Goal: Contribute content

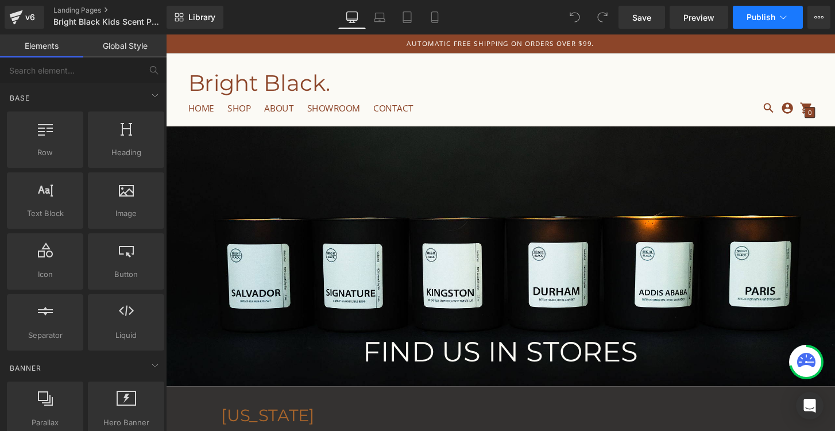
click at [797, 16] on button "Publish" at bounding box center [768, 17] width 70 height 23
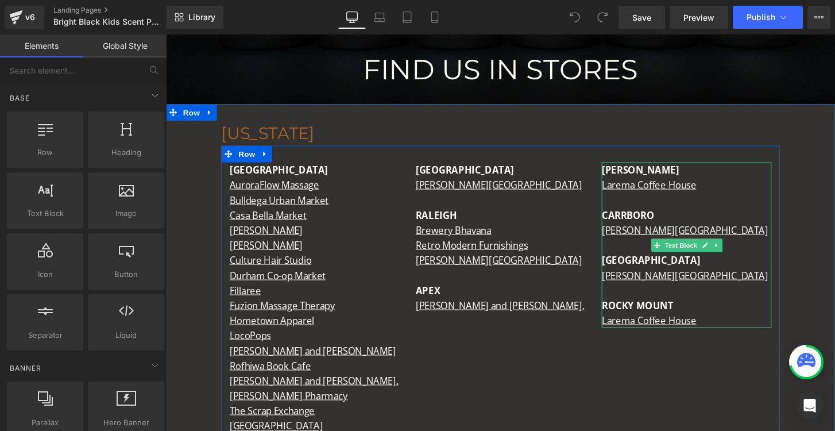
scroll to position [294, 0]
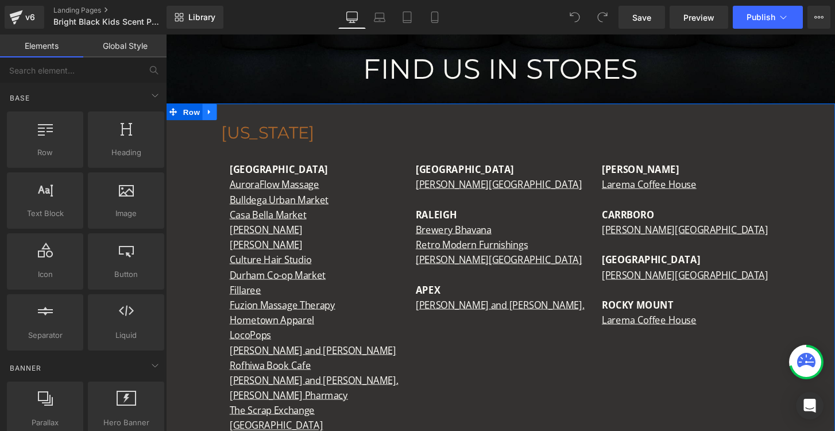
click at [211, 117] on icon at bounding box center [211, 115] width 8 height 9
click at [240, 121] on link at bounding box center [241, 114] width 15 height 17
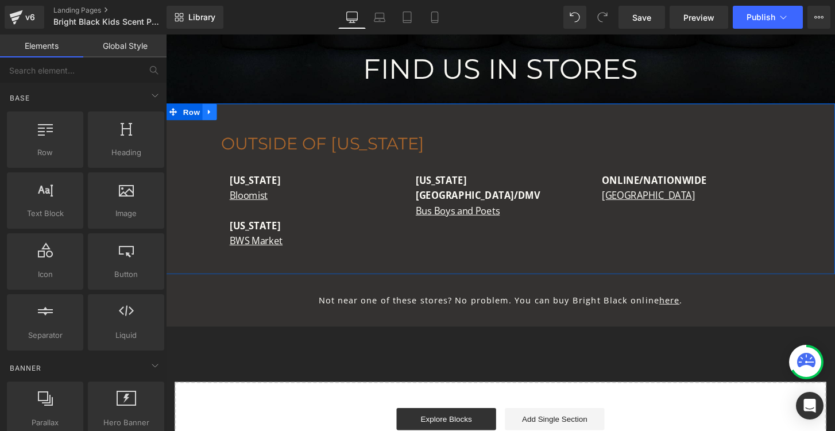
click at [213, 118] on icon at bounding box center [211, 115] width 8 height 9
click at [242, 116] on icon at bounding box center [241, 115] width 8 height 8
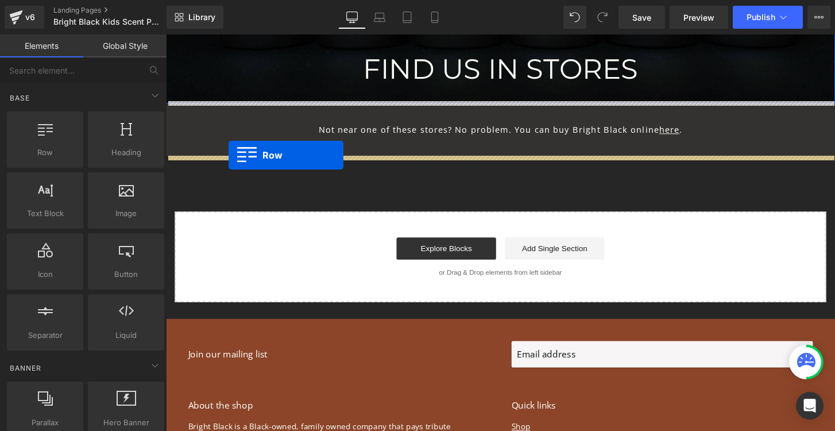
drag, startPoint x: 225, startPoint y: 169, endPoint x: 231, endPoint y: 160, distance: 10.8
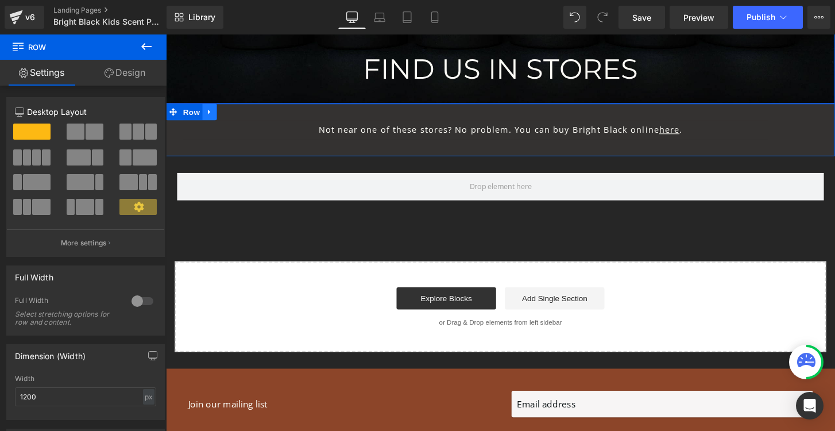
click at [210, 112] on icon at bounding box center [211, 115] width 8 height 9
click at [242, 113] on icon at bounding box center [241, 115] width 8 height 8
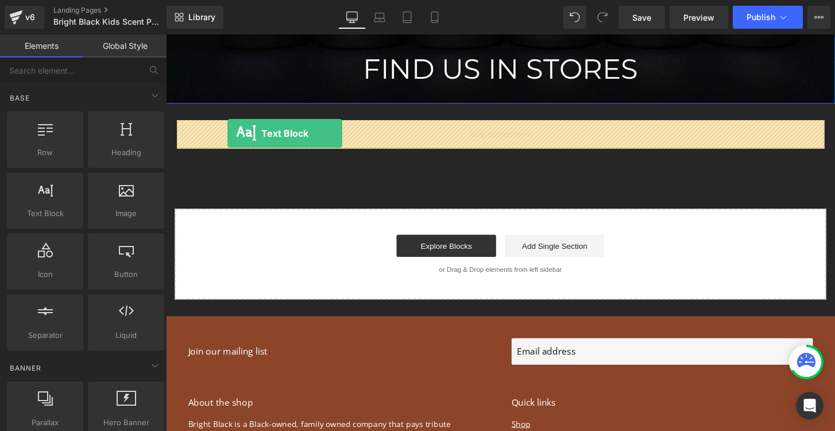
drag, startPoint x: 220, startPoint y: 229, endPoint x: 230, endPoint y: 137, distance: 91.9
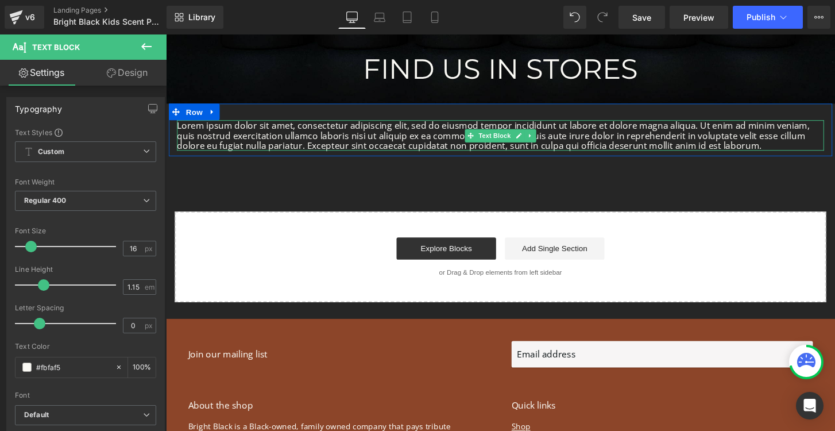
click at [469, 141] on p "Lorem ipsum dolor sit amet, consectetur adipiscing elit, sed do eiusmod tempor …" at bounding box center [513, 140] width 672 height 32
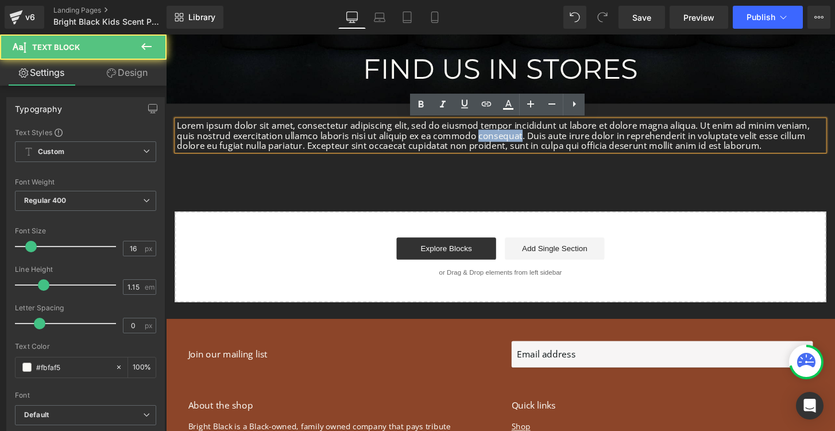
click at [469, 141] on p "Lorem ipsum dolor sit amet, consectetur adipiscing elit, sed do eiusmod tempor …" at bounding box center [513, 140] width 672 height 32
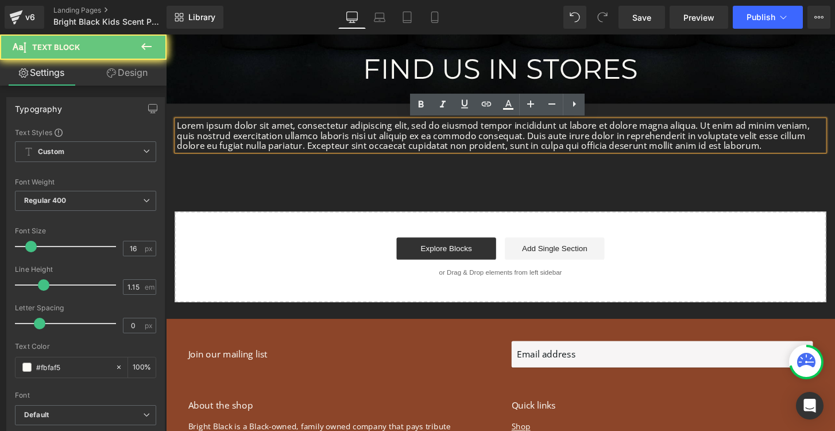
click at [416, 136] on p "Lorem ipsum dolor sit amet, consectetur adipiscing elit, sed do eiusmod tempor …" at bounding box center [513, 140] width 672 height 32
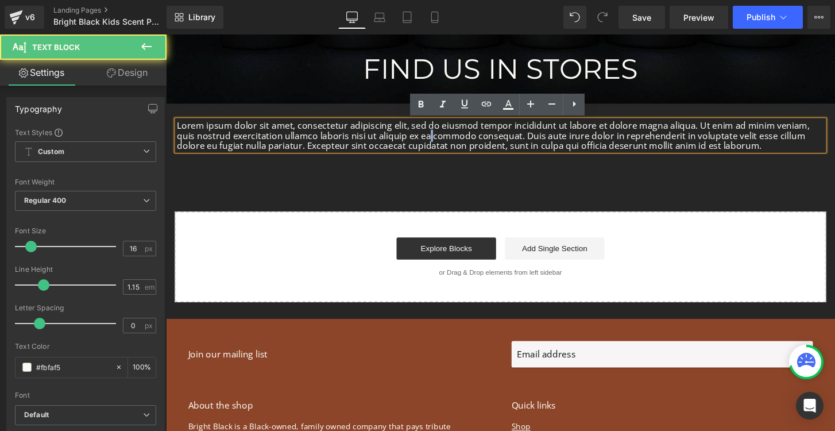
click at [416, 136] on p "Lorem ipsum dolor sit amet, consectetur adipiscing elit, sed do eiusmod tempor …" at bounding box center [513, 140] width 672 height 32
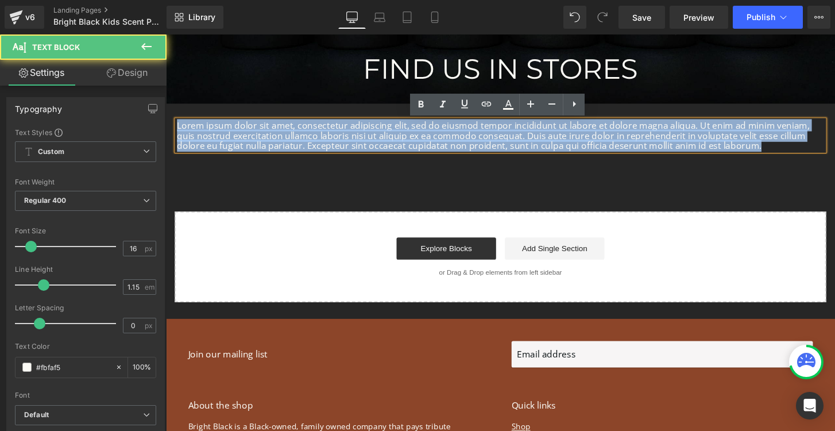
click at [416, 136] on p "Lorem ipsum dolor sit amet, consectetur adipiscing elit, sed do eiusmod tempor …" at bounding box center [513, 140] width 672 height 32
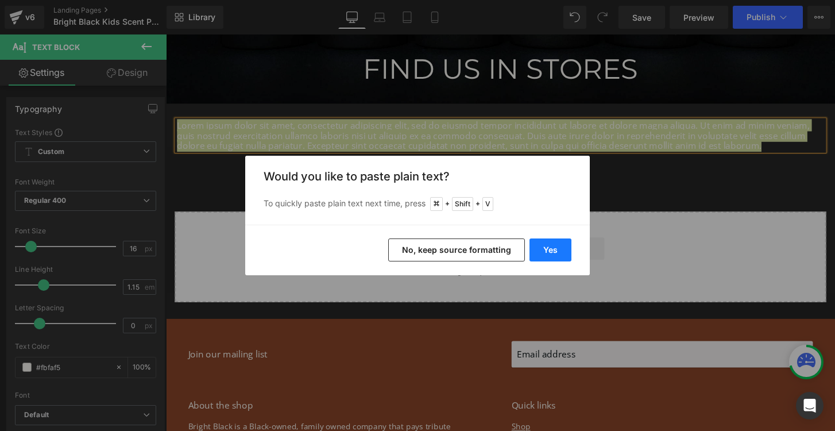
click at [541, 253] on button "Yes" at bounding box center [551, 249] width 42 height 23
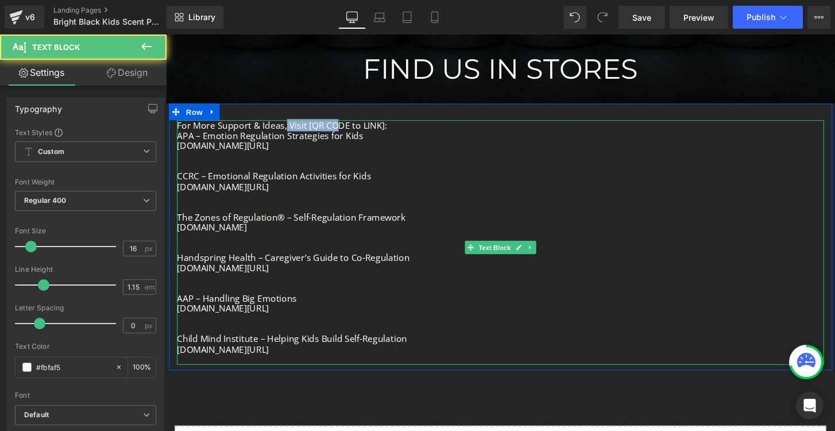
drag, startPoint x: 289, startPoint y: 130, endPoint x: 344, endPoint y: 130, distance: 55.1
click at [344, 130] on p "For More Support & Ideas, Visit [QR CODE to LINK]:" at bounding box center [513, 129] width 672 height 10
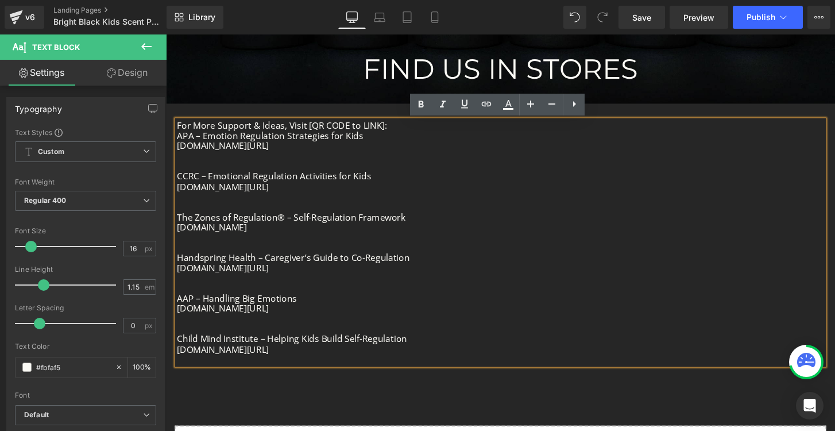
click at [346, 136] on p "APA – Emotion Regulation Strategies for Kids" at bounding box center [513, 139] width 672 height 10
drag, startPoint x: 311, startPoint y: 128, endPoint x: 391, endPoint y: 132, distance: 79.9
click at [391, 132] on p "For More Support & Ideas, Visit [QR CODE to LINK]:" at bounding box center [513, 129] width 672 height 10
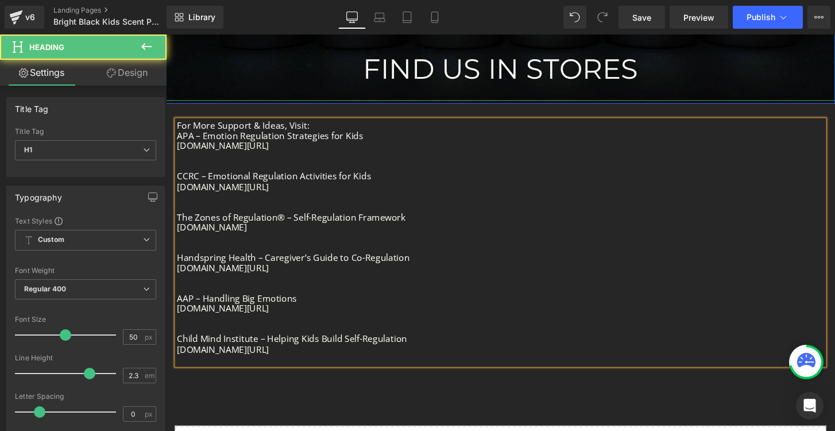
click at [434, 71] on h1 "FIND US IN STORES" at bounding box center [513, 70] width 695 height 66
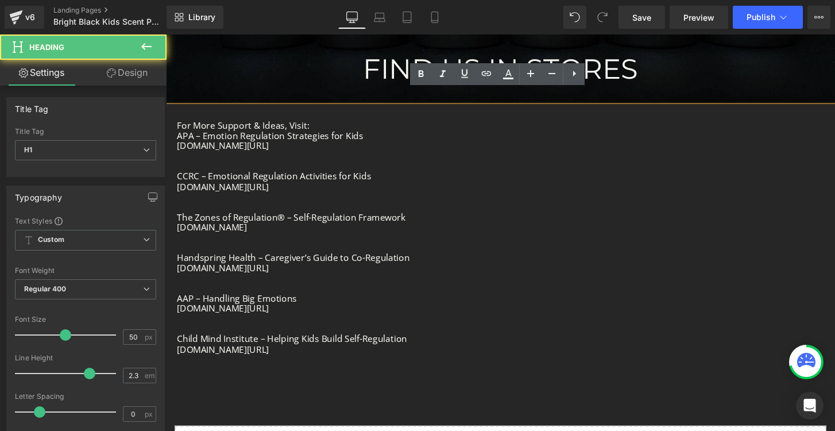
click at [424, 70] on icon at bounding box center [421, 74] width 14 height 14
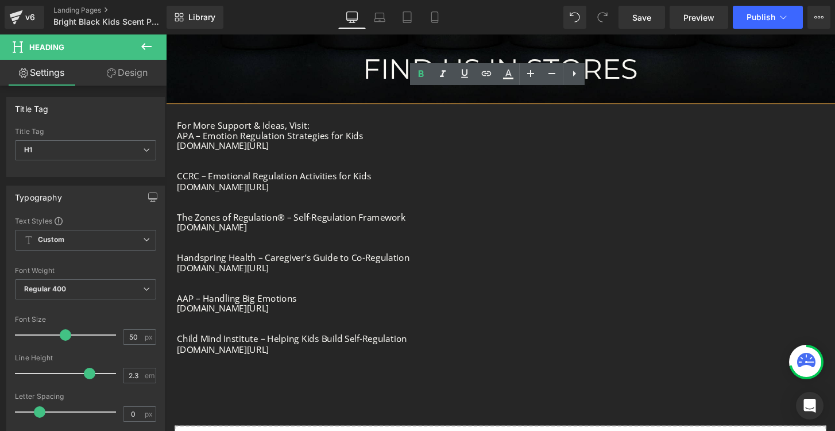
click at [388, 68] on h1 "FIND US IN STORES" at bounding box center [513, 70] width 695 height 66
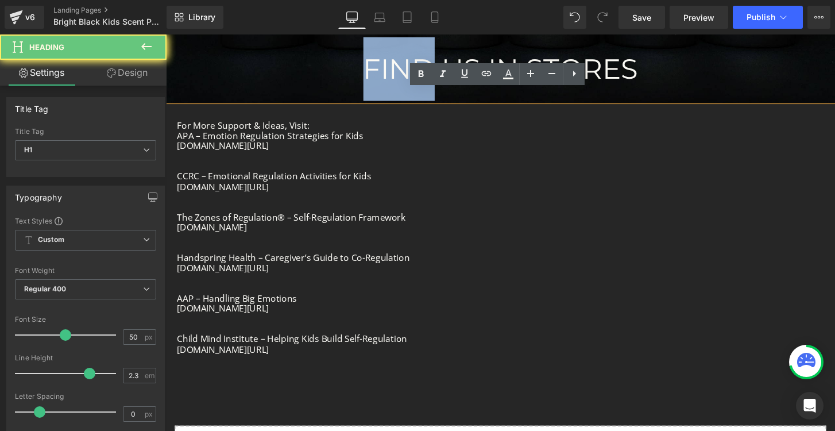
click at [388, 68] on h1 "FIND US IN STORES" at bounding box center [513, 70] width 695 height 66
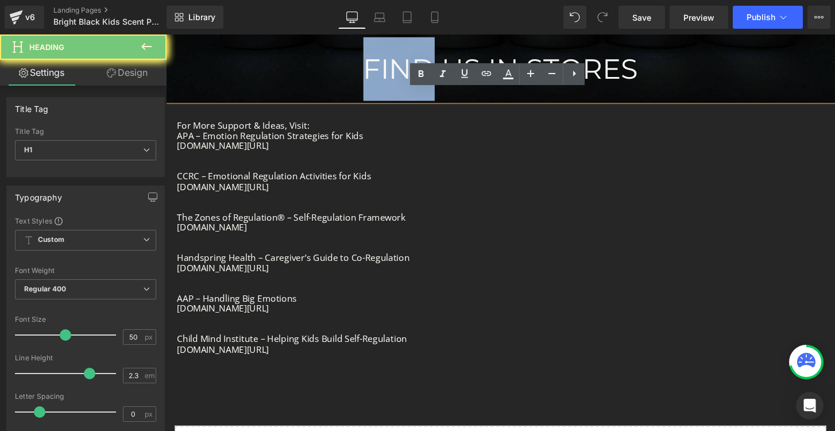
click at [388, 66] on h1 "FIND US IN STORES" at bounding box center [513, 70] width 695 height 66
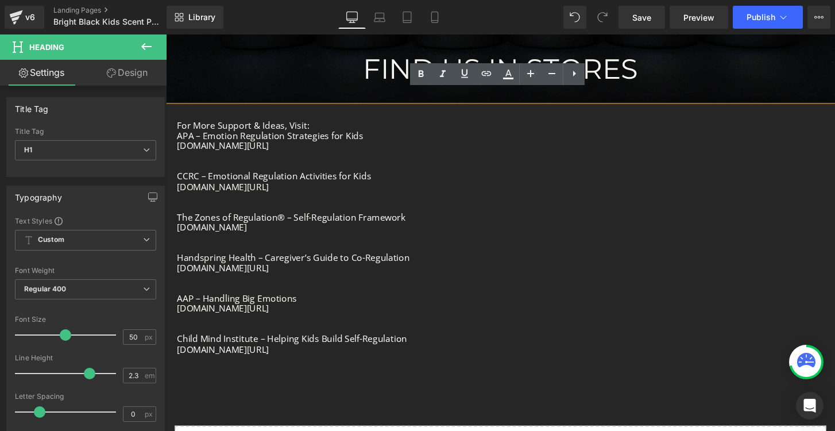
click at [347, 241] on p at bounding box center [513, 245] width 672 height 10
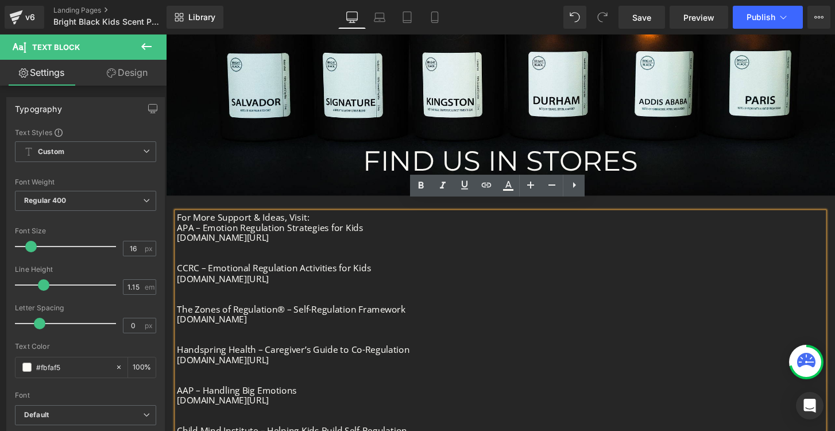
scroll to position [195, 0]
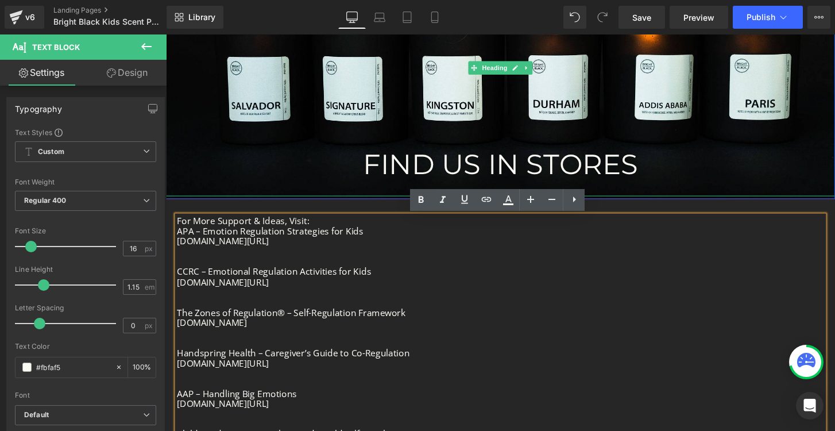
click at [484, 169] on h1 "FIND US IN STORES" at bounding box center [513, 169] width 695 height 66
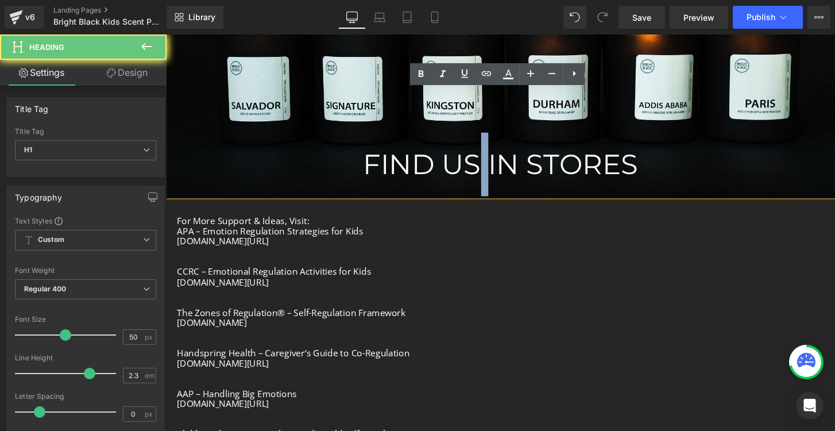
click at [484, 169] on h1 "FIND US IN STORES" at bounding box center [513, 169] width 695 height 66
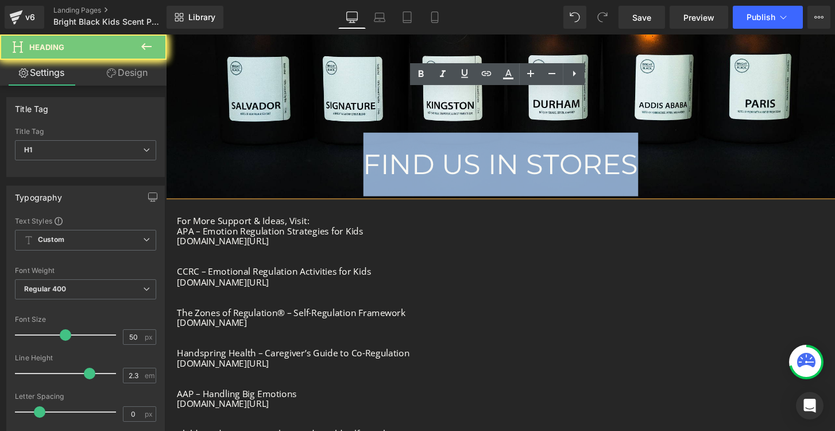
click at [484, 169] on h1 "FIND US IN STORES" at bounding box center [513, 169] width 695 height 66
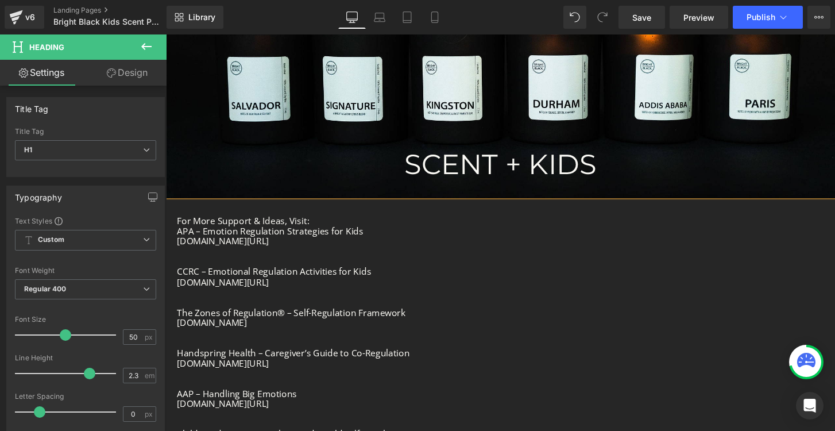
click at [392, 179] on h1 "SCENT + KIDS" at bounding box center [513, 169] width 695 height 66
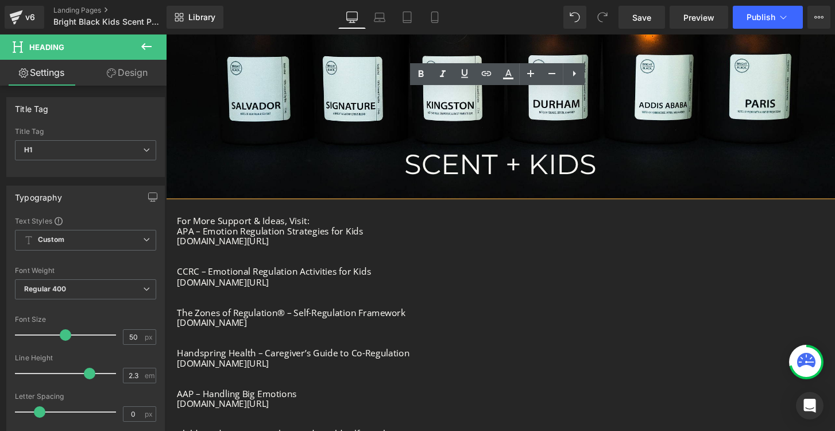
click at [426, 129] on div "SCENT + KIDS" at bounding box center [513, 68] width 695 height 267
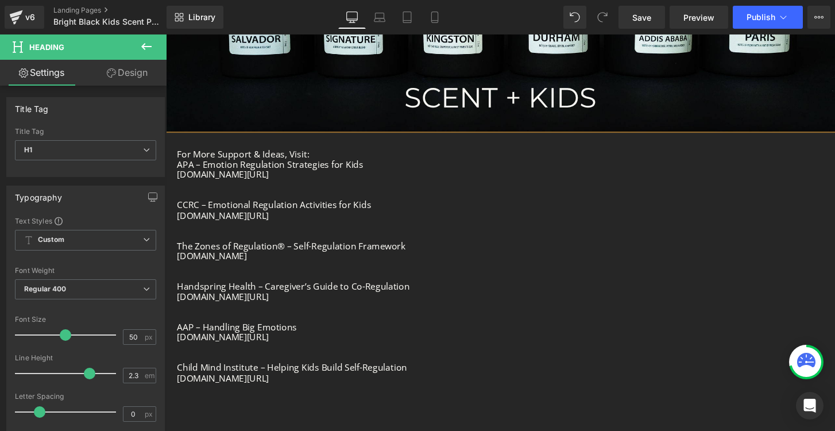
scroll to position [0, 0]
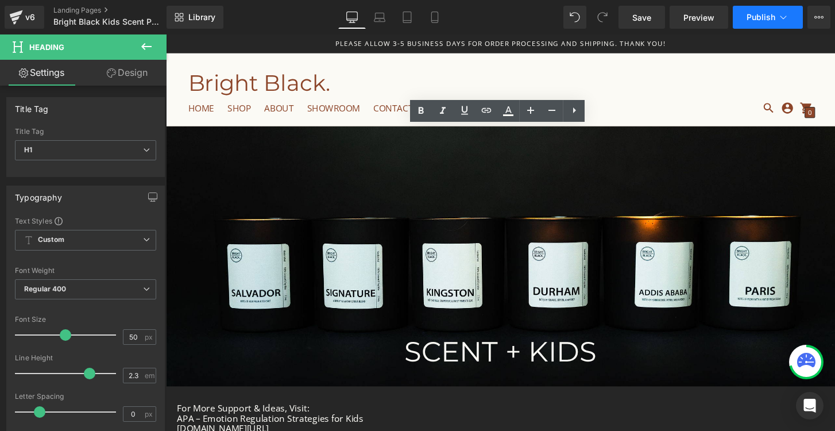
click at [757, 11] on button "Publish" at bounding box center [768, 17] width 70 height 23
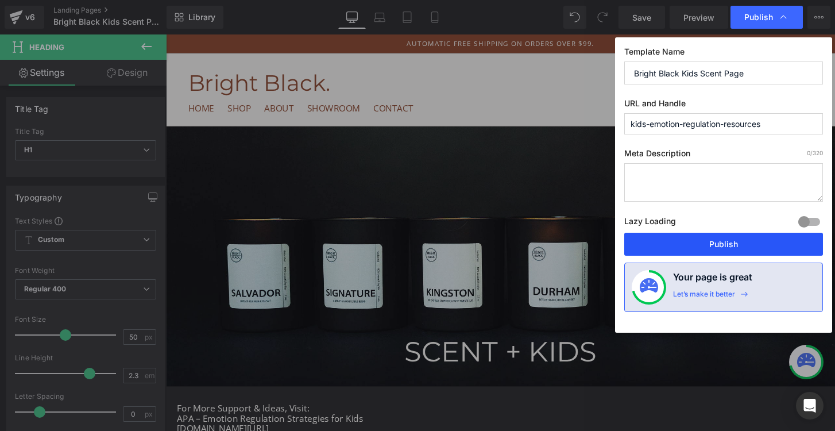
click at [720, 239] on button "Publish" at bounding box center [723, 244] width 199 height 23
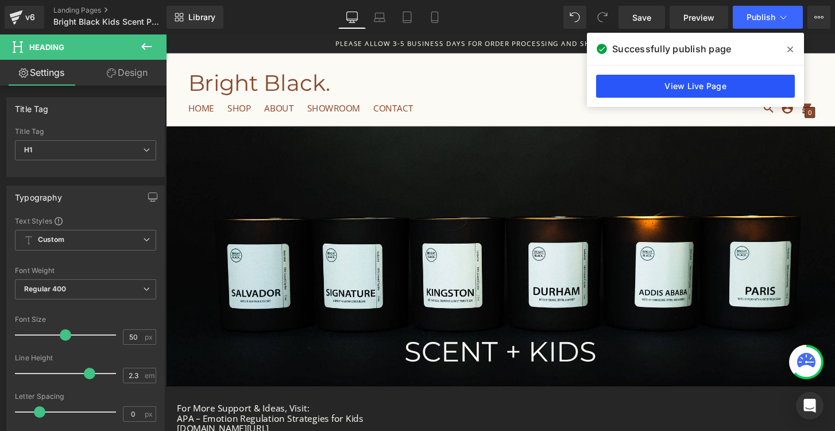
click at [729, 86] on link "View Live Page" at bounding box center [695, 86] width 199 height 23
